Goal: Task Accomplishment & Management: Complete application form

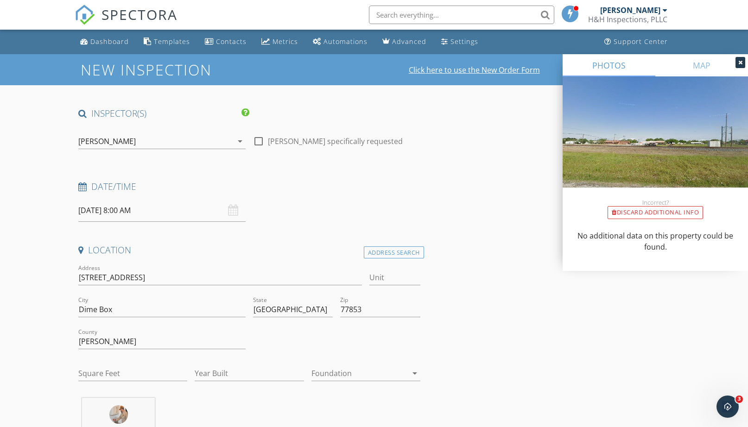
click at [446, 73] on link "Click here to use the New Order Form" at bounding box center [474, 69] width 131 height 7
click at [228, 211] on div "[DATE] 8:00 AM" at bounding box center [161, 210] width 167 height 23
click at [137, 210] on input "[DATE] 8:00 AM" at bounding box center [161, 210] width 167 height 23
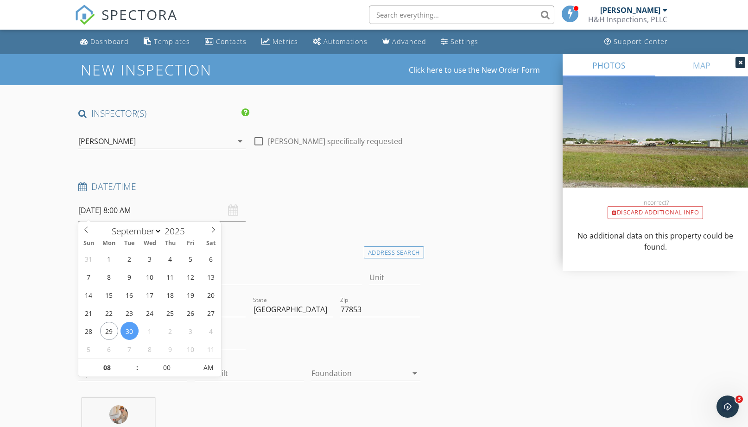
click at [170, 197] on div "Date/Time" at bounding box center [249, 190] width 349 height 19
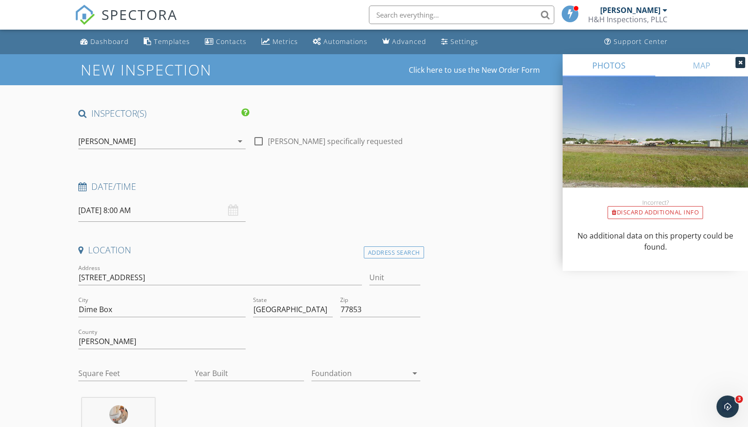
click at [139, 209] on input "[DATE] 8:00 AM" at bounding box center [161, 210] width 167 height 23
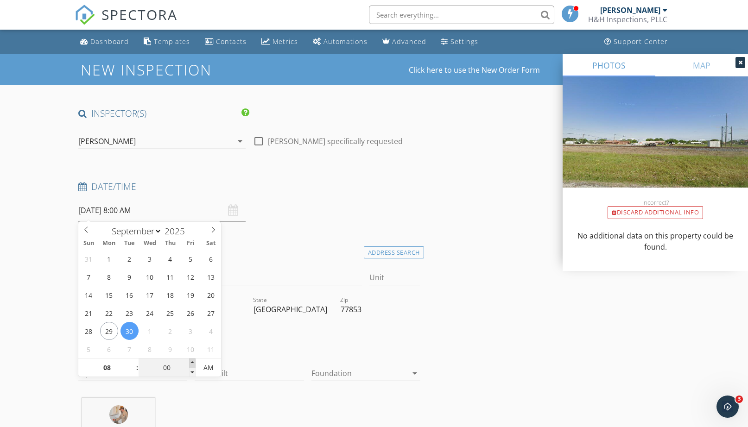
type input "[DATE] 8:05 AM"
type input "05"
click at [191, 362] on span at bounding box center [192, 363] width 6 height 9
type input "[DATE] 8:10 AM"
type input "10"
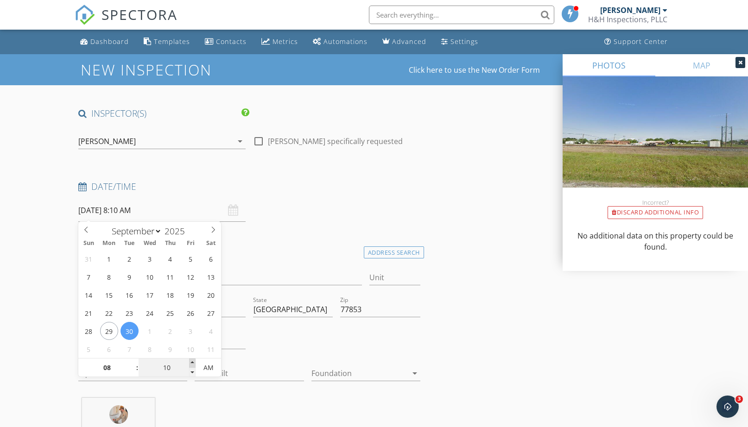
click at [191, 362] on span at bounding box center [192, 363] width 6 height 9
type input "[DATE] 8:15 AM"
type input "15"
click at [191, 362] on span at bounding box center [192, 363] width 6 height 9
type input "[DATE] 8:20 AM"
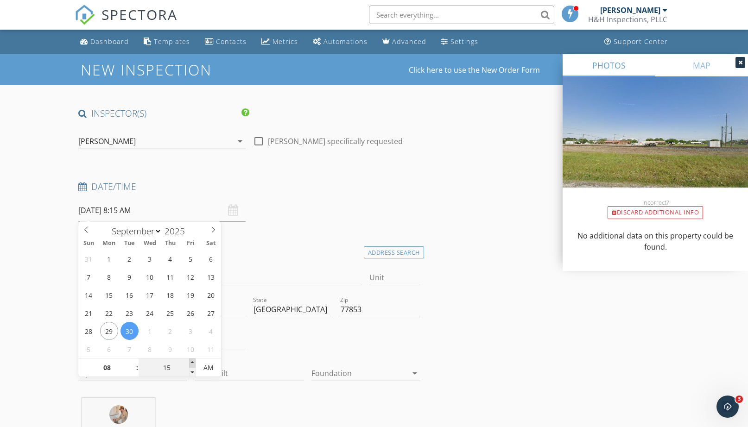
type input "20"
click at [191, 362] on span at bounding box center [192, 363] width 6 height 9
type input "[DATE] 9:20 AM"
type input "09"
click at [133, 363] on span at bounding box center [132, 363] width 6 height 9
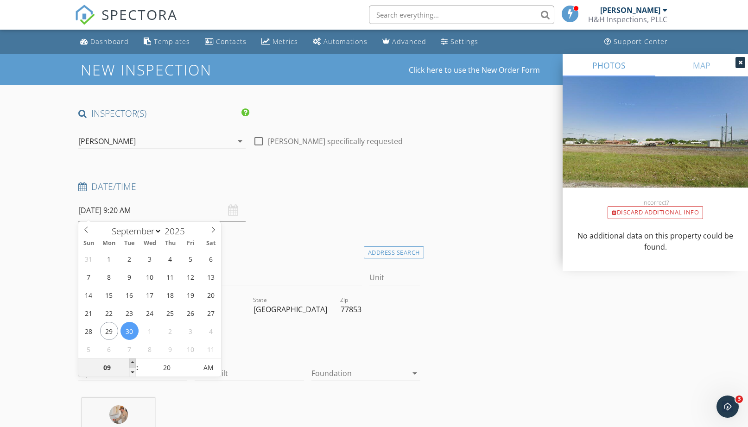
type input "[DATE] 10:20 AM"
type input "10"
click at [133, 363] on span at bounding box center [132, 363] width 6 height 9
type input "[DATE] 11:20 AM"
type input "11"
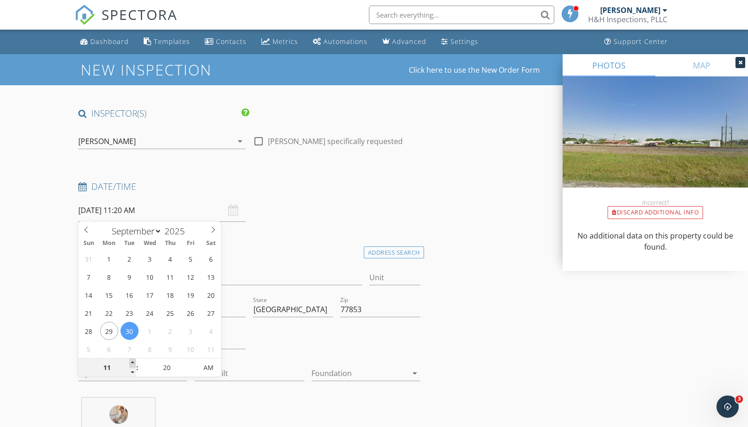
click at [133, 363] on span at bounding box center [132, 363] width 6 height 9
type input "[DATE] 12:20 PM"
type input "12"
click at [133, 363] on span at bounding box center [132, 363] width 6 height 9
type input "[DATE] 1:20 PM"
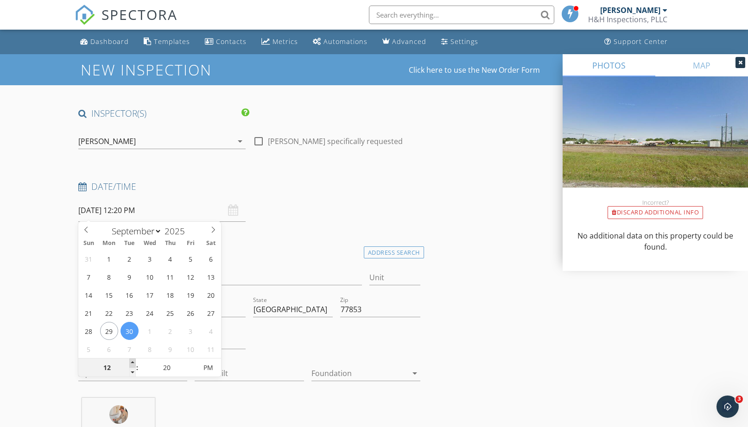
type input "01"
click at [133, 363] on span at bounding box center [132, 363] width 6 height 9
type input "[DATE] 1:25 PM"
type input "25"
click at [194, 362] on span at bounding box center [192, 363] width 6 height 9
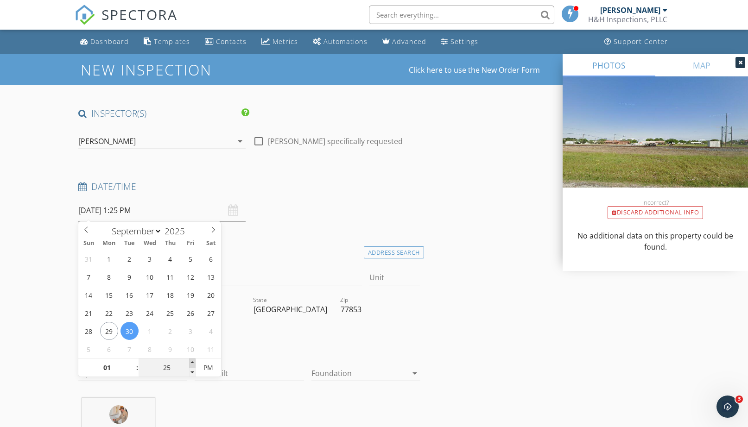
type input "[DATE] 1:30 PM"
type input "30"
click at [194, 362] on span at bounding box center [192, 363] width 6 height 9
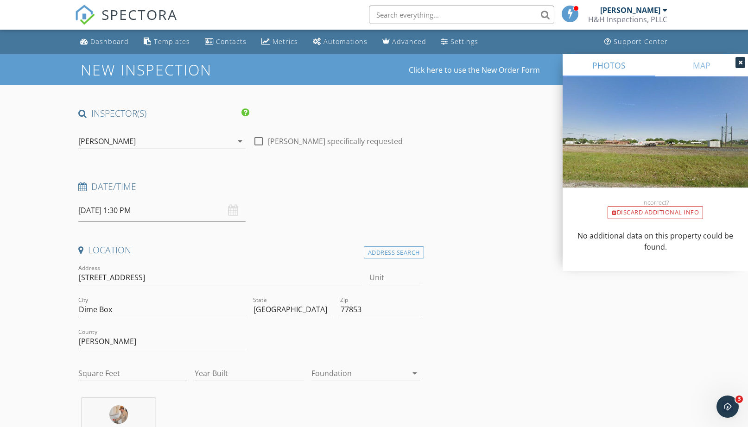
click at [301, 263] on div "Address [STREET_ADDRESS]" at bounding box center [220, 279] width 291 height 32
drag, startPoint x: 185, startPoint y: 274, endPoint x: 44, endPoint y: 272, distance: 140.9
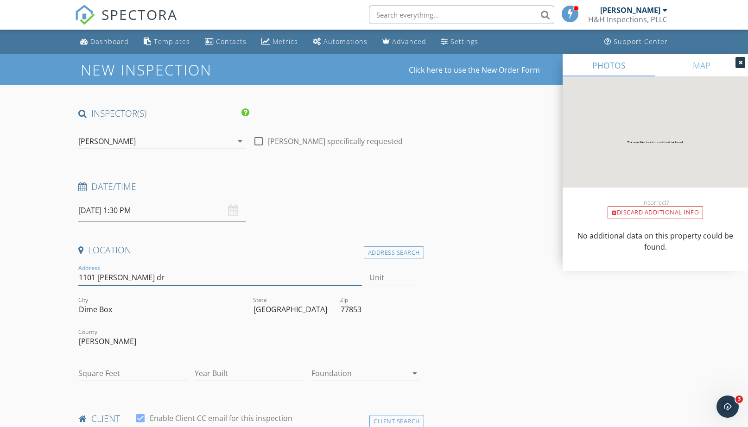
type input "1101 [PERSON_NAME] dr"
drag, startPoint x: 125, startPoint y: 312, endPoint x: 40, endPoint y: 300, distance: 85.3
type input "[GEOGRAPHIC_DATA]"
drag, startPoint x: 95, startPoint y: 342, endPoint x: 26, endPoint y: 336, distance: 69.8
drag, startPoint x: 361, startPoint y: 312, endPoint x: 243, endPoint y: 306, distance: 117.8
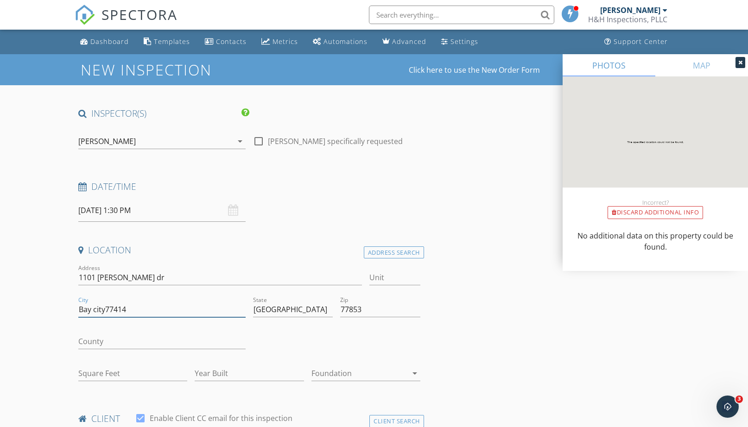
type input "Bay city77414"
drag, startPoint x: 381, startPoint y: 312, endPoint x: 293, endPoint y: 311, distance: 88.1
click at [293, 311] on div "Address [STREET_ADDRESS][PERSON_NAME][US_STATE] County Square Feet Year Built F…" at bounding box center [249, 327] width 349 height 128
type input "77414"
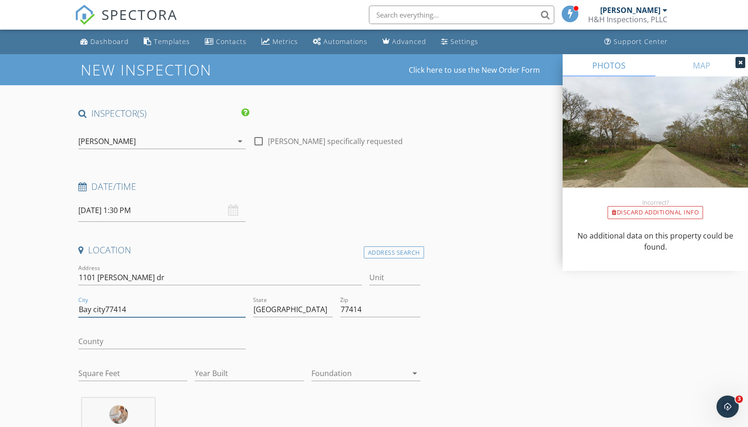
click at [149, 311] on input "Bay city77414" at bounding box center [161, 309] width 167 height 15
type input "[GEOGRAPHIC_DATA]"
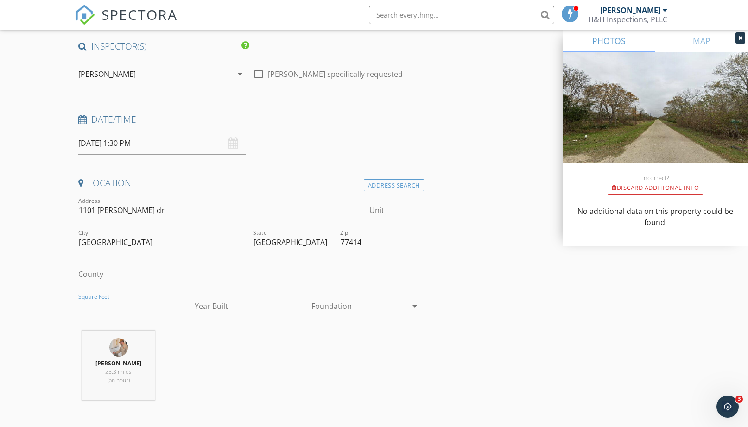
click at [102, 306] on input "Square Feet" at bounding box center [132, 306] width 109 height 15
type input "1409"
click at [232, 299] on input "Year Built" at bounding box center [249, 306] width 109 height 15
type input "2025"
click at [339, 304] on div at bounding box center [359, 306] width 96 height 15
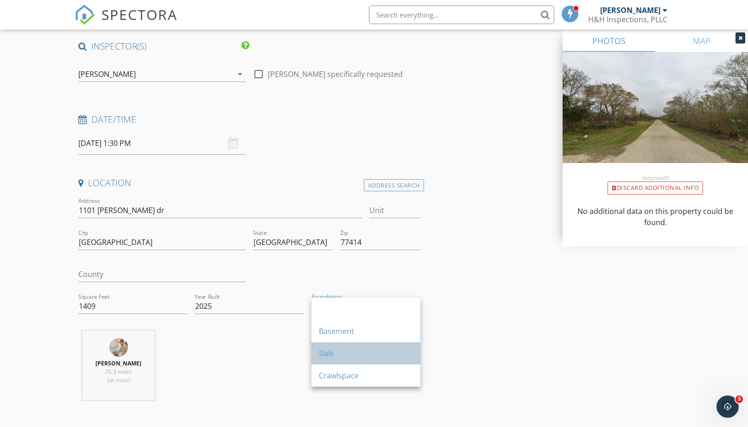
click at [317, 358] on link "Slab" at bounding box center [365, 353] width 109 height 22
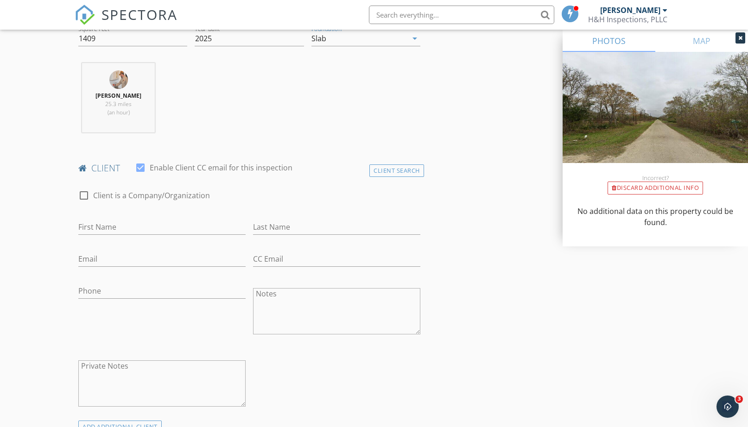
scroll to position [572, 0]
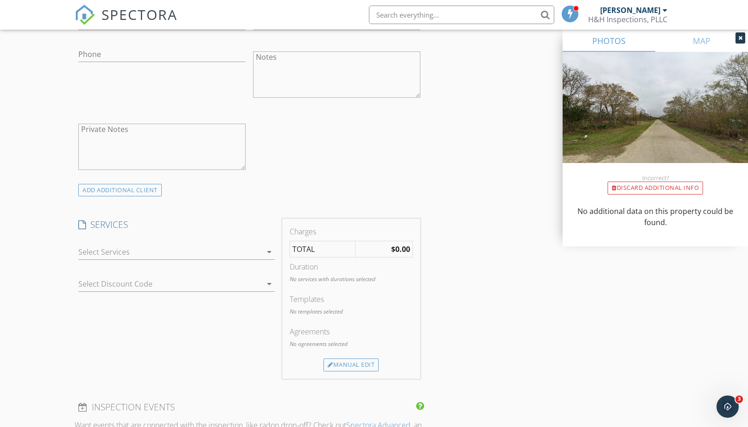
click at [266, 252] on icon "arrow_drop_down" at bounding box center [269, 252] width 11 height 11
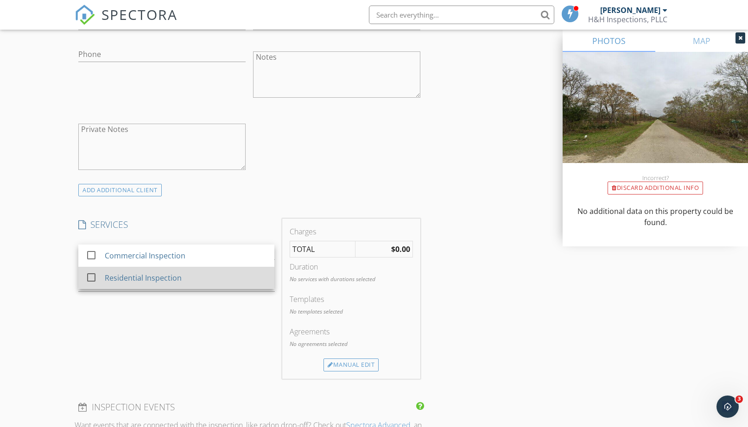
click at [91, 277] on div at bounding box center [91, 278] width 16 height 16
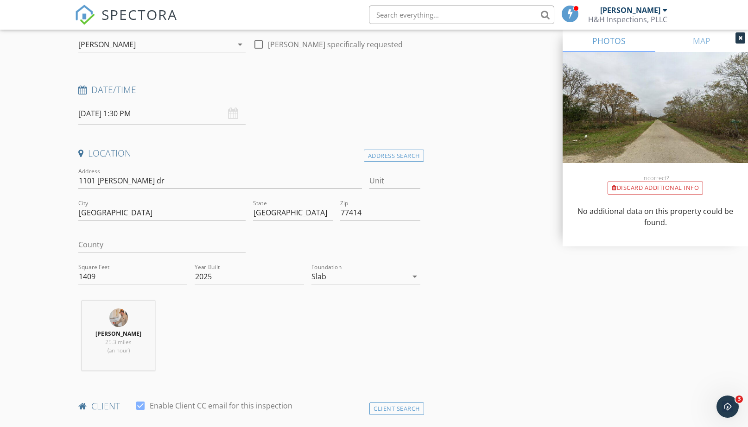
scroll to position [150, 0]
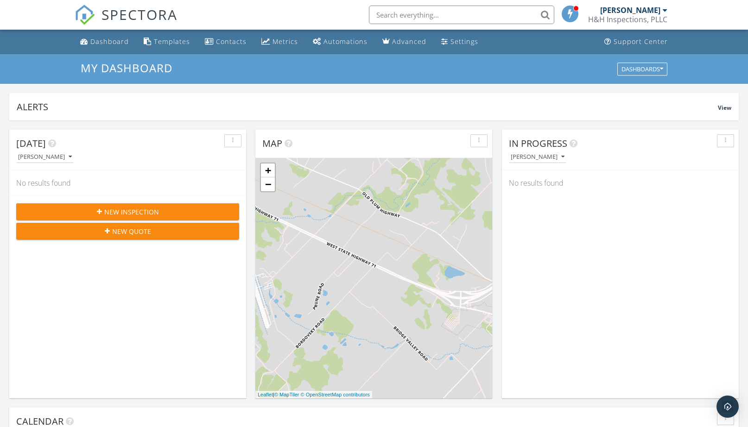
scroll to position [858, 762]
click at [131, 207] on span "New Inspection" at bounding box center [131, 212] width 55 height 10
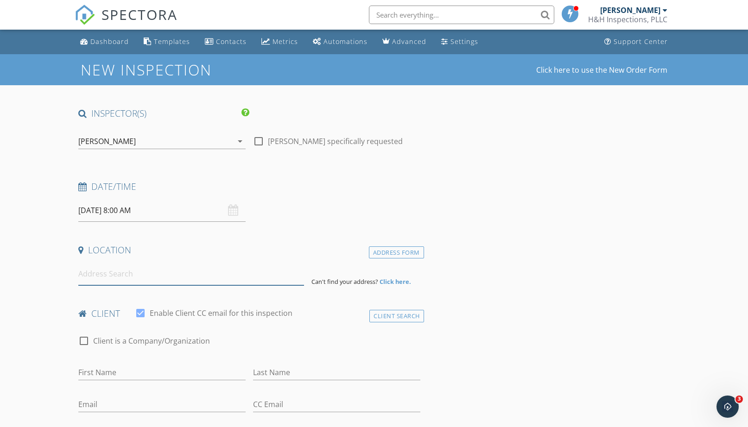
click at [137, 276] on input at bounding box center [190, 274] width 225 height 23
type input "1014 Pr 4306 Dime Box, Dime Box, TX, USA"
